Goal: Transaction & Acquisition: Purchase product/service

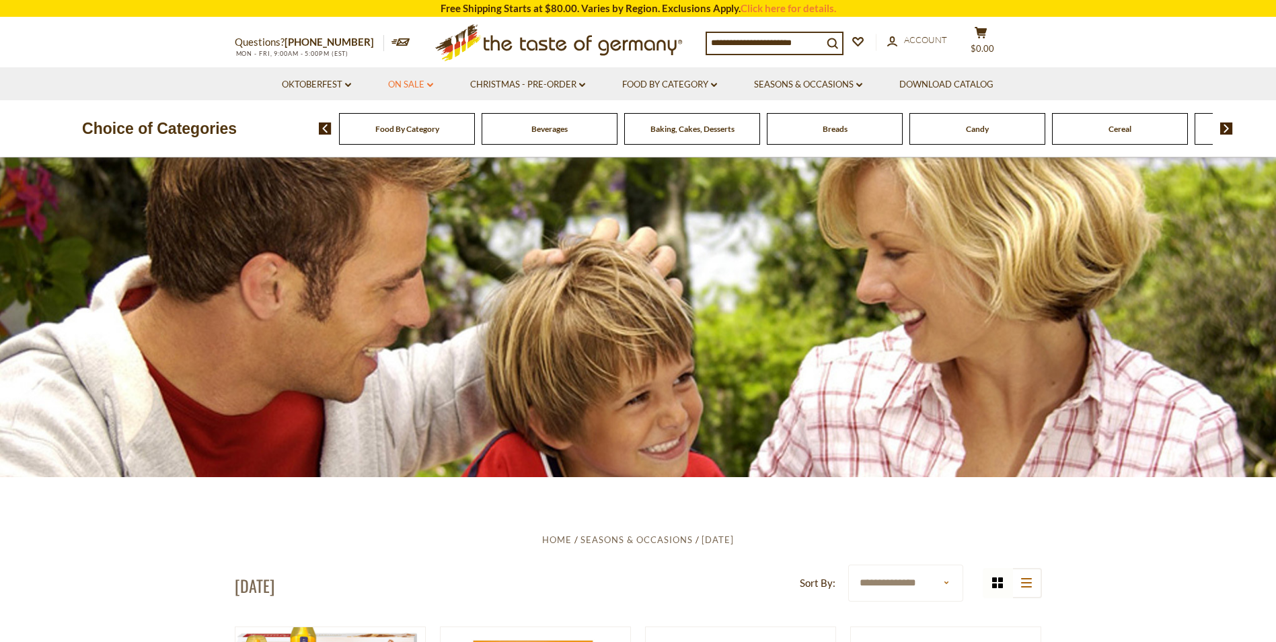
click at [421, 83] on link "On Sale dropdown_arrow" at bounding box center [410, 84] width 45 height 15
click at [426, 142] on link "Best By Deals" at bounding box center [412, 143] width 63 height 12
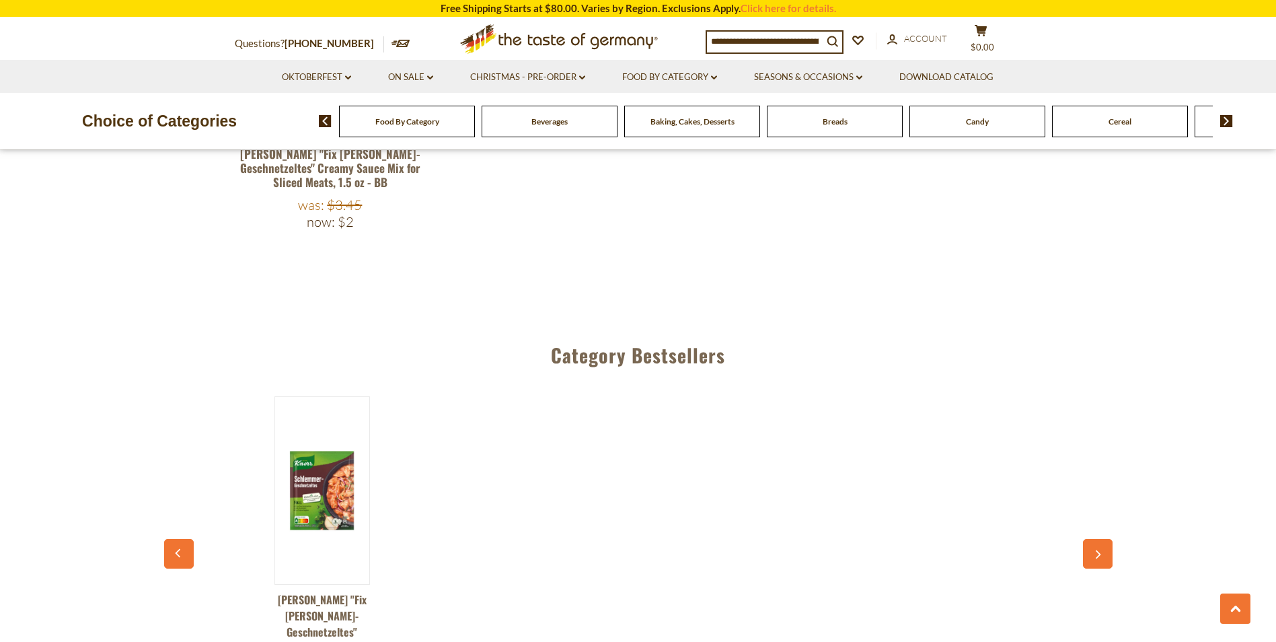
scroll to position [717, 0]
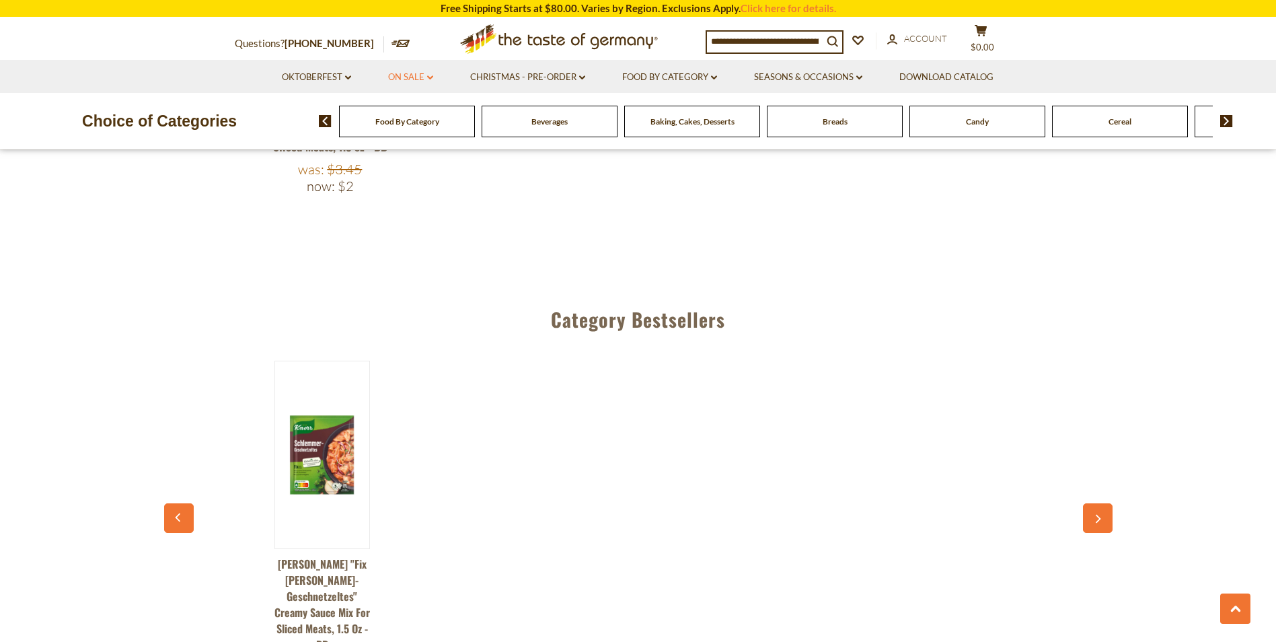
click at [412, 74] on link "On Sale dropdown_arrow" at bounding box center [410, 77] width 45 height 15
click at [407, 110] on link "All On Sale" at bounding box center [405, 112] width 48 height 12
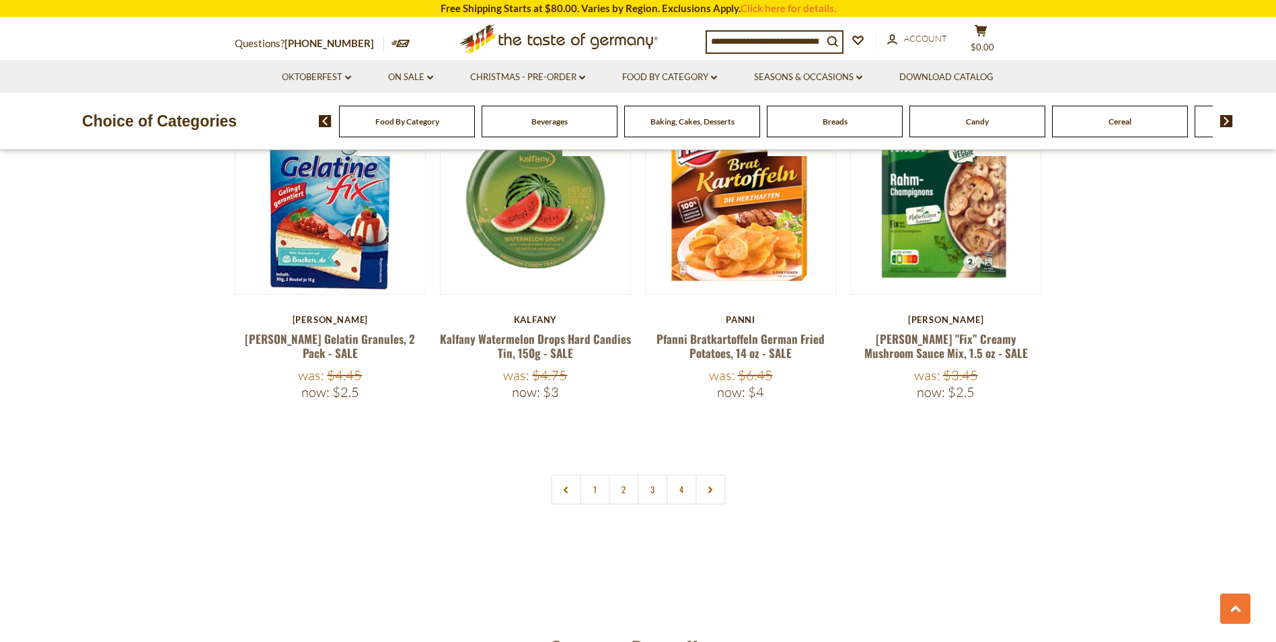
scroll to position [3165, 0]
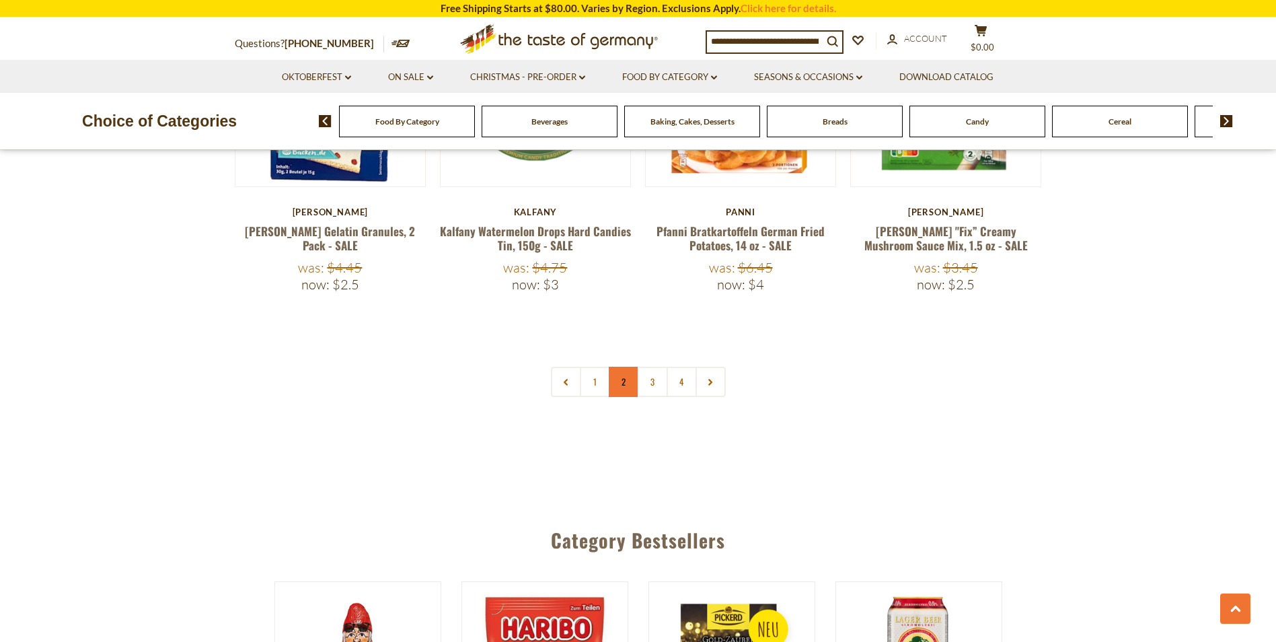
click at [615, 367] on link "2" at bounding box center [624, 382] width 30 height 30
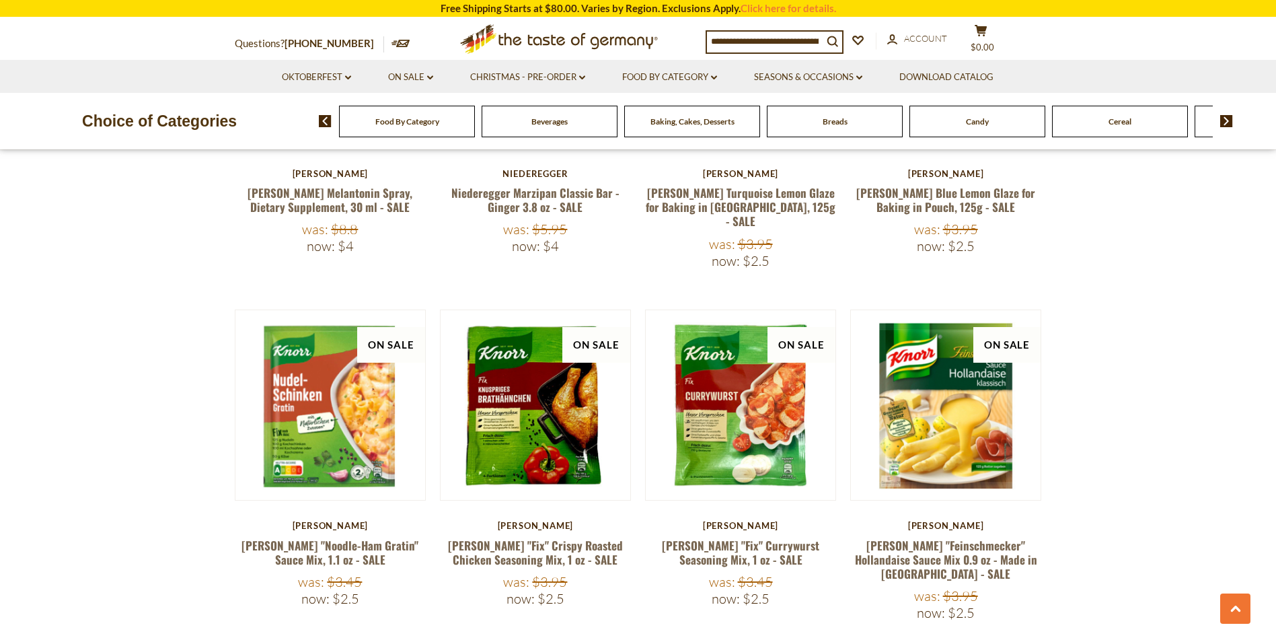
scroll to position [2854, 0]
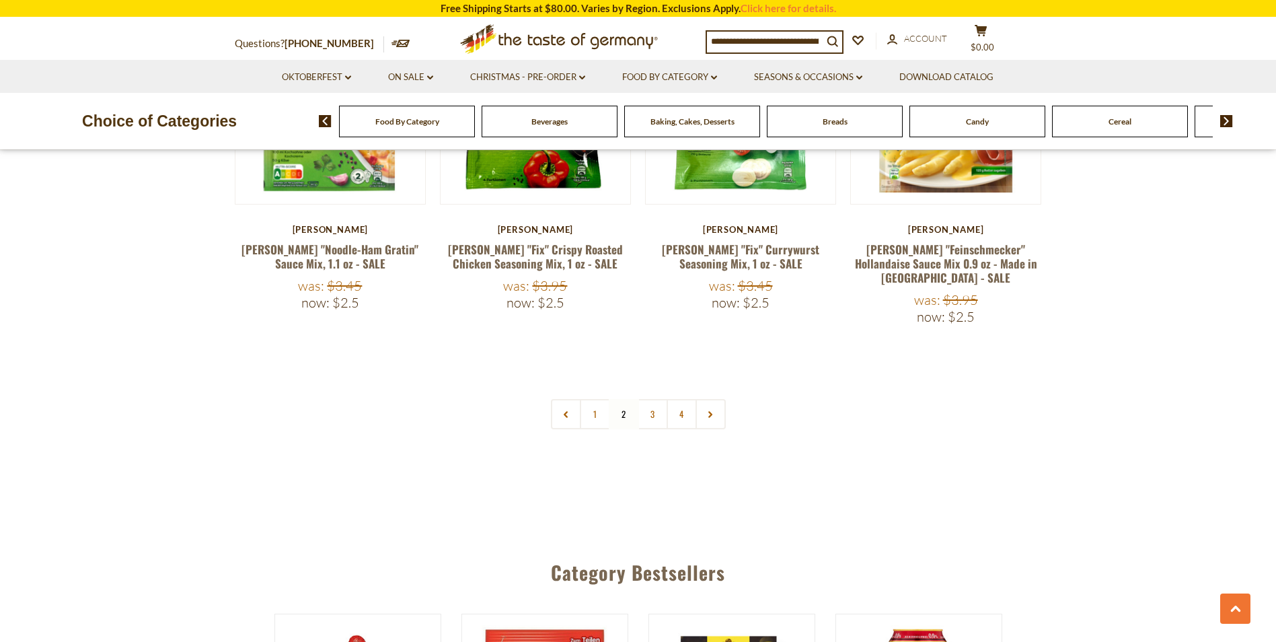
scroll to position [3142, 0]
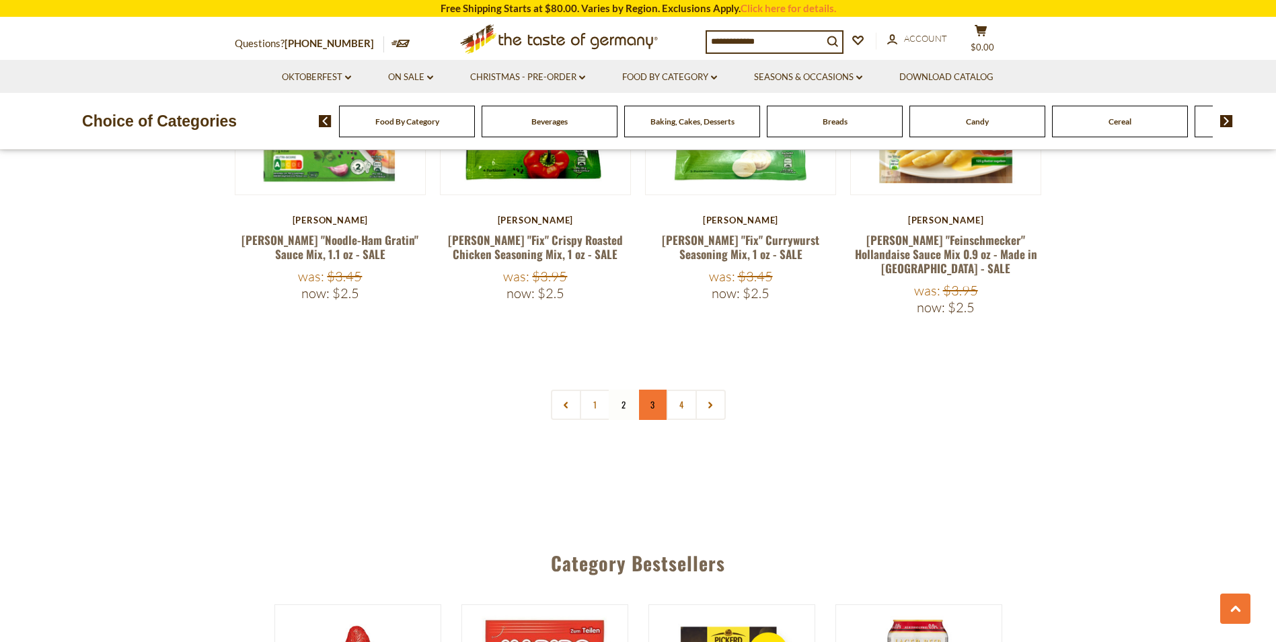
click at [650, 389] on link "3" at bounding box center [653, 404] width 30 height 30
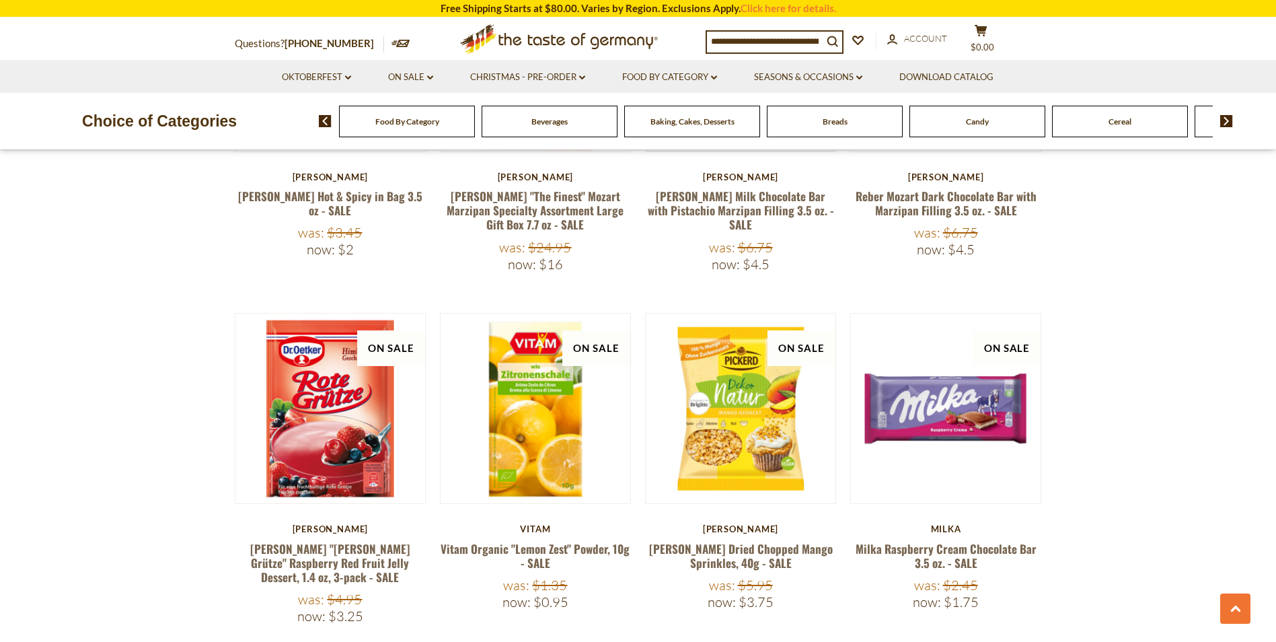
scroll to position [2944, 0]
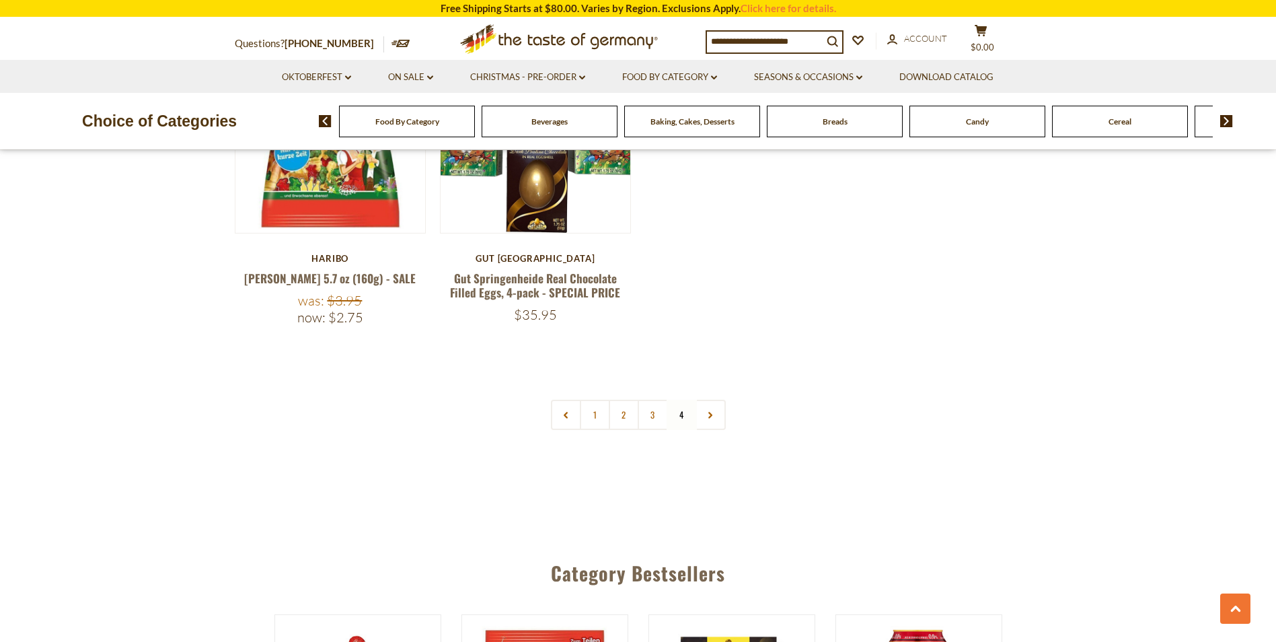
scroll to position [2389, 0]
